Goal: Answer question/provide support: Share knowledge or assist other users

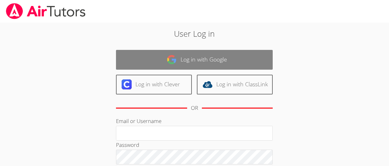
click at [168, 62] on img at bounding box center [172, 60] width 10 height 10
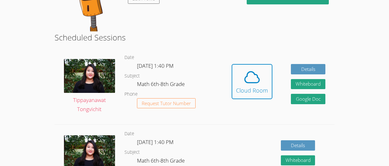
scroll to position [92, 0]
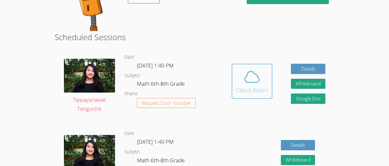
click at [263, 75] on span at bounding box center [252, 77] width 32 height 18
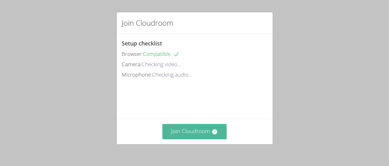
click at [193, 125] on button "Join Cloudroom" at bounding box center [195, 131] width 64 height 15
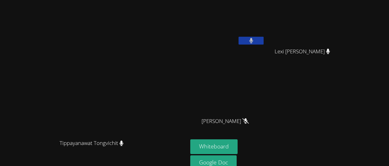
click at [254, 39] on icon at bounding box center [252, 40] width 4 height 5
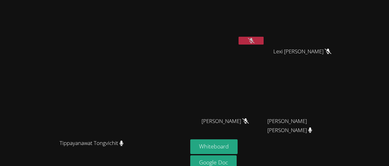
click at [255, 39] on icon at bounding box center [251, 40] width 7 height 5
click at [253, 41] on icon at bounding box center [252, 40] width 4 height 5
click at [238, 142] on button "Whiteboard" at bounding box center [214, 146] width 47 height 15
click at [264, 40] on button at bounding box center [251, 41] width 25 height 8
click at [255, 40] on icon at bounding box center [251, 40] width 7 height 5
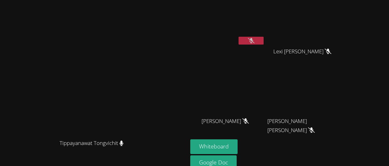
click at [255, 40] on icon at bounding box center [251, 40] width 7 height 5
click at [239, 37] on button at bounding box center [251, 41] width 25 height 8
click at [255, 43] on icon at bounding box center [251, 40] width 7 height 5
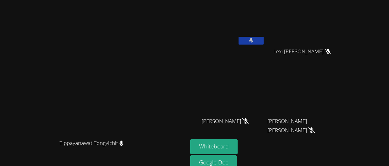
click at [264, 42] on button at bounding box center [251, 41] width 25 height 8
click at [255, 40] on icon at bounding box center [251, 40] width 7 height 5
click at [253, 40] on icon at bounding box center [252, 40] width 4 height 5
click at [264, 40] on button at bounding box center [251, 41] width 25 height 8
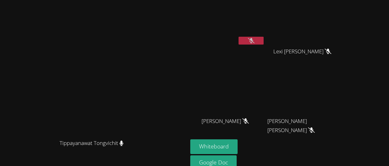
click at [264, 40] on button at bounding box center [251, 41] width 25 height 8
click at [264, 41] on button at bounding box center [251, 41] width 25 height 8
click at [264, 38] on button at bounding box center [251, 41] width 25 height 8
click at [238, 150] on button "Whiteboard" at bounding box center [214, 146] width 47 height 15
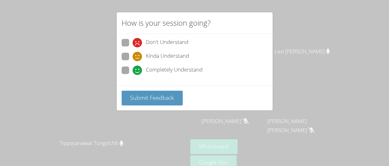
click at [124, 65] on div "Don't Understand Kinda Understand Completely Understand" at bounding box center [195, 58] width 146 height 39
click at [133, 75] on span at bounding box center [133, 75] width 0 height 0
click at [133, 68] on input "Completely Understand" at bounding box center [135, 69] width 5 height 5
radio input "true"
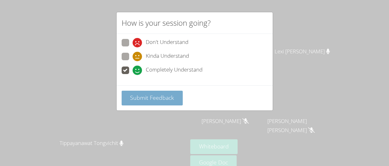
click at [142, 95] on span "Submit Feedback" at bounding box center [152, 98] width 44 height 8
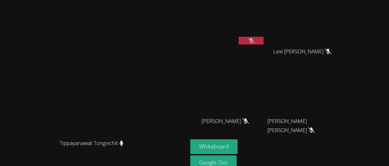
click at [255, 38] on icon at bounding box center [251, 40] width 7 height 5
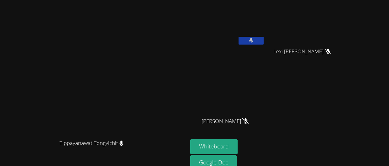
click at [264, 40] on button at bounding box center [251, 41] width 25 height 8
